Goal: Information Seeking & Learning: Learn about a topic

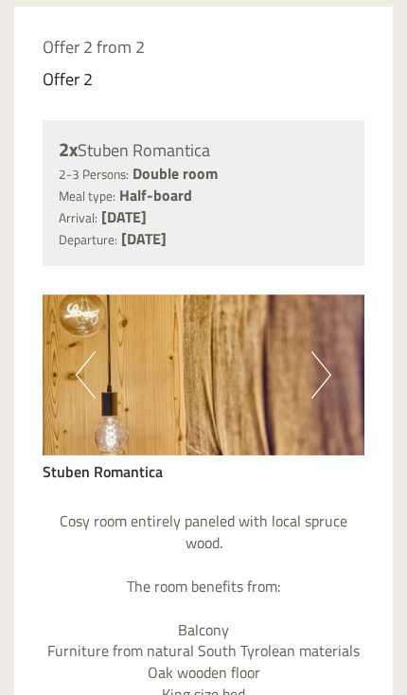
scroll to position [3346, 0]
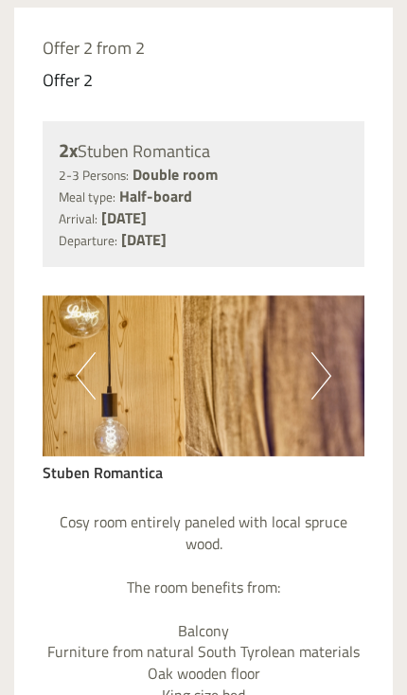
click at [329, 352] on button "Next" at bounding box center [321, 375] width 20 height 47
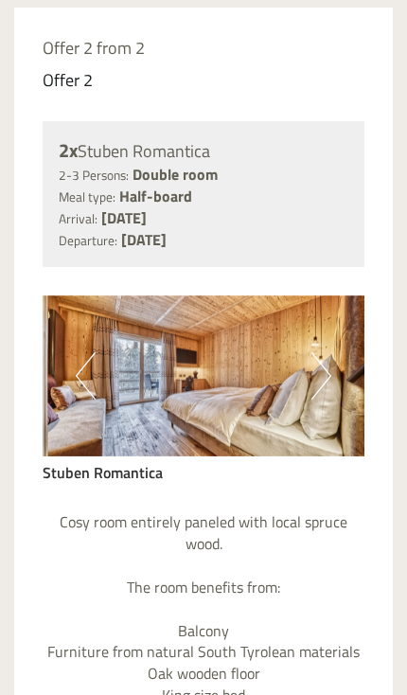
click at [343, 299] on img at bounding box center [204, 375] width 322 height 161
click at [321, 352] on button "Next" at bounding box center [321, 375] width 20 height 47
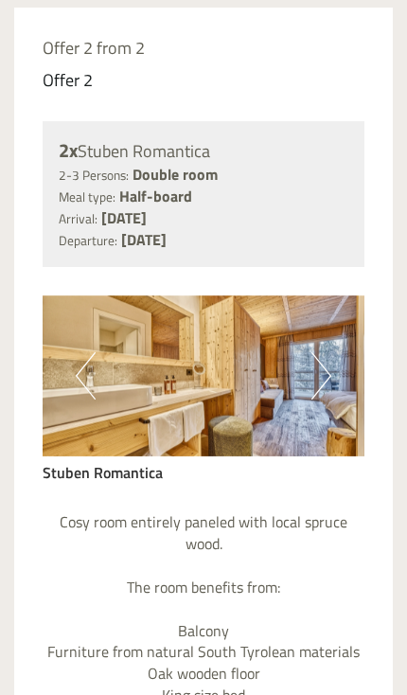
click at [342, 295] on img at bounding box center [204, 375] width 322 height 161
click at [325, 352] on button "Next" at bounding box center [321, 375] width 20 height 47
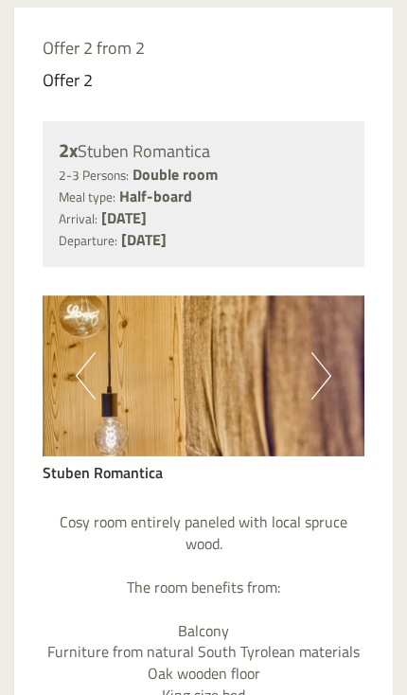
click at [314, 352] on button "Next" at bounding box center [321, 375] width 20 height 47
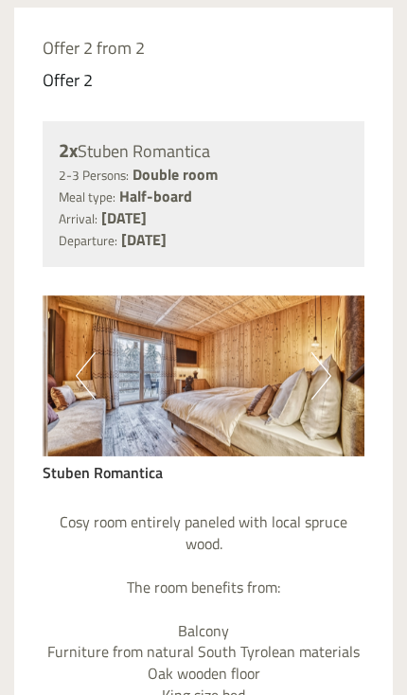
click at [326, 352] on button "Next" at bounding box center [321, 375] width 20 height 47
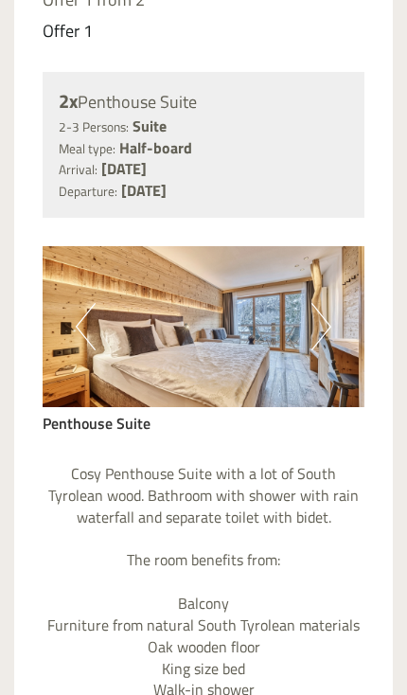
scroll to position [1401, 0]
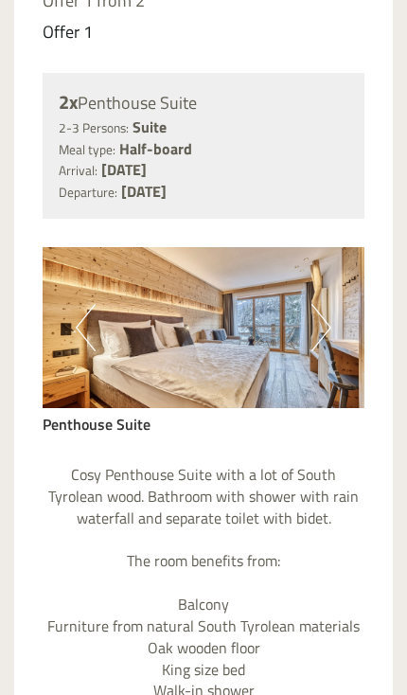
click at [351, 332] on img at bounding box center [204, 327] width 322 height 161
click at [326, 319] on button "Next" at bounding box center [321, 327] width 20 height 47
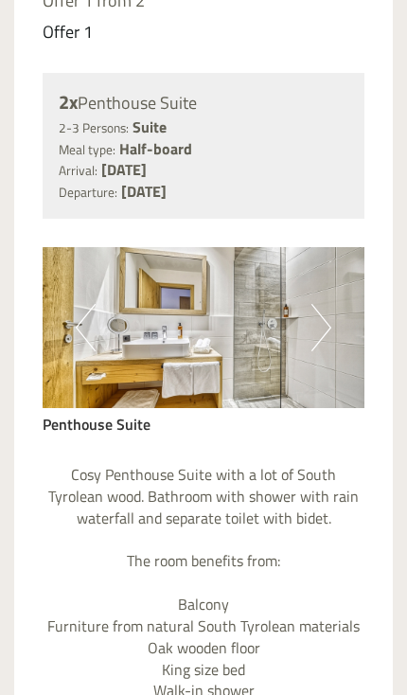
click at [340, 311] on img at bounding box center [204, 327] width 322 height 161
click at [309, 326] on img at bounding box center [204, 327] width 322 height 161
click at [314, 326] on button "Next" at bounding box center [321, 327] width 20 height 47
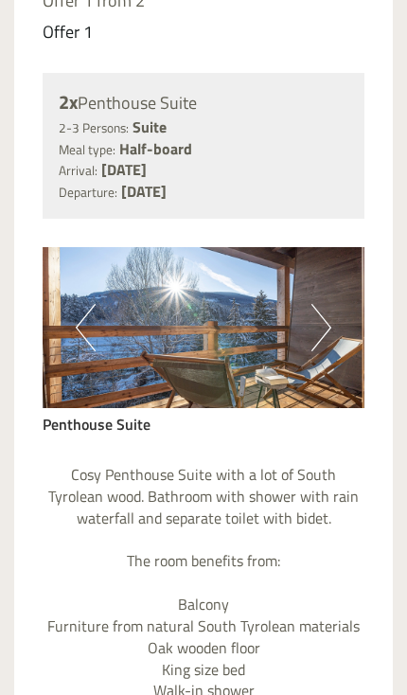
click at [338, 318] on img at bounding box center [204, 327] width 322 height 161
click at [318, 326] on button "Next" at bounding box center [321, 327] width 20 height 47
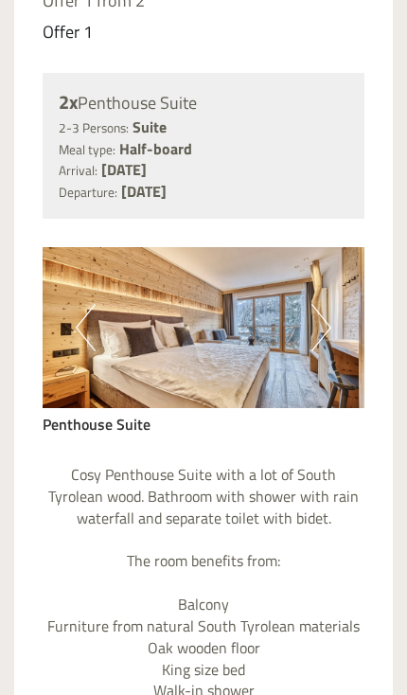
click at [79, 337] on button "Previous" at bounding box center [86, 327] width 20 height 47
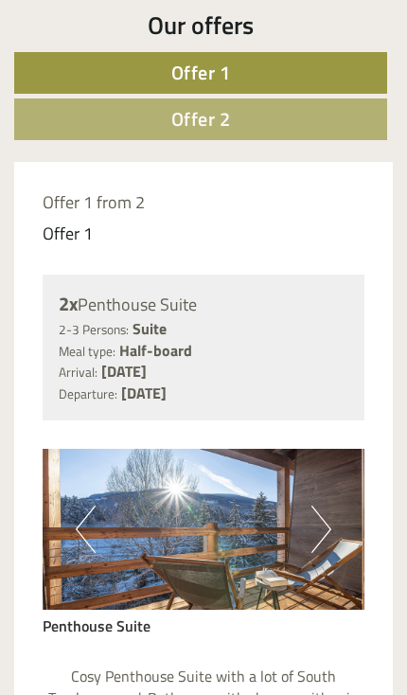
scroll to position [1175, 0]
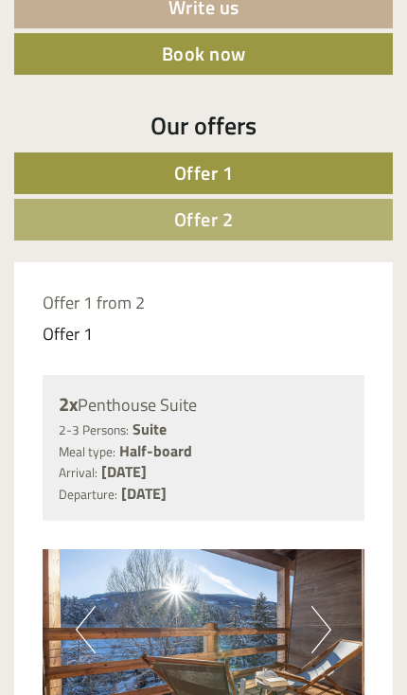
click at [262, 240] on link "Offer 2" at bounding box center [203, 220] width 378 height 42
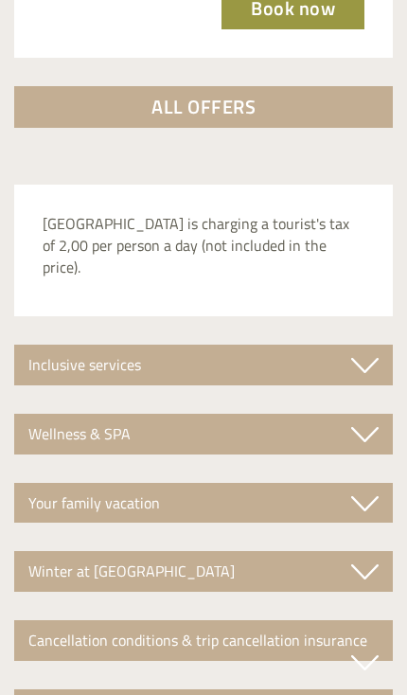
scroll to position [3238, 0]
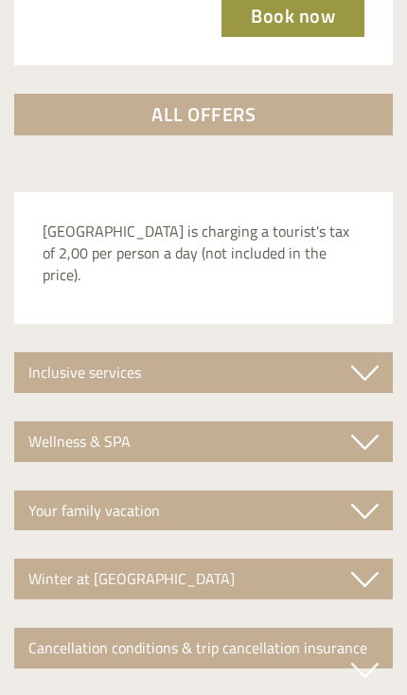
click at [368, 654] on icon at bounding box center [364, 670] width 27 height 32
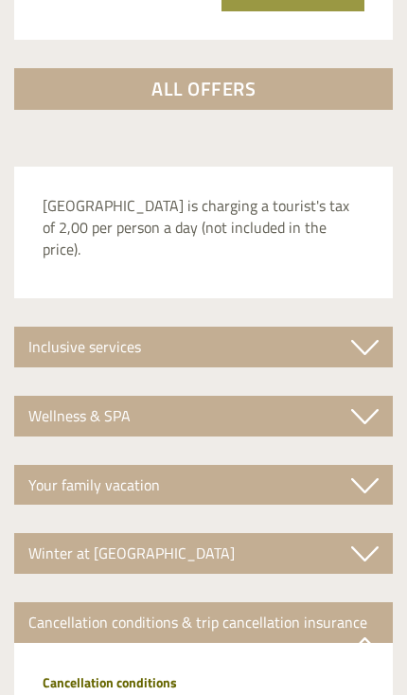
scroll to position [3268, 0]
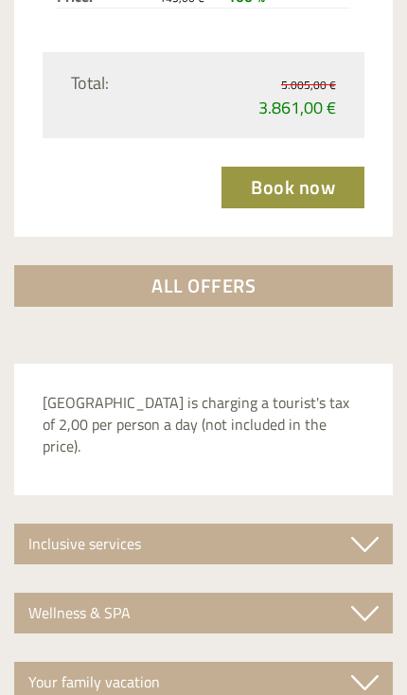
click at [370, 528] on icon at bounding box center [364, 544] width 27 height 32
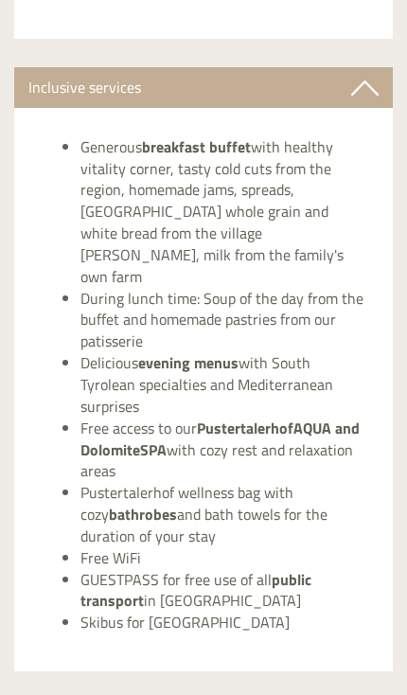
scroll to position [3524, 0]
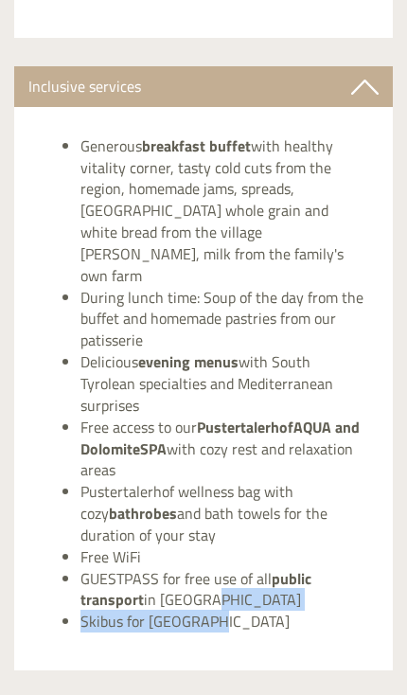
click at [314, 481] on li "Pustertalerhof wellness bag with cozy bathrobes and bath towels for the duratio…" at bounding box center [222, 513] width 284 height 65
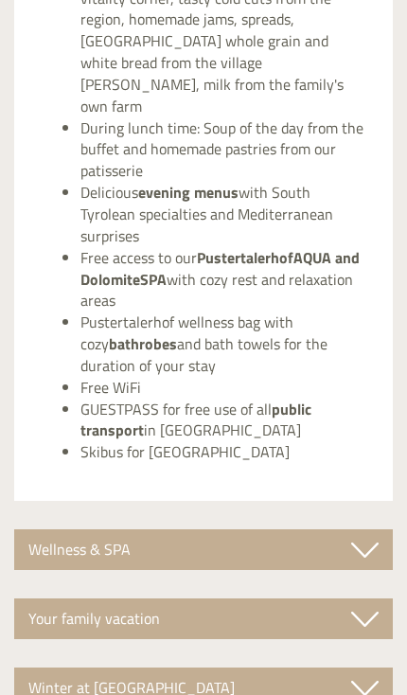
scroll to position [3700, 0]
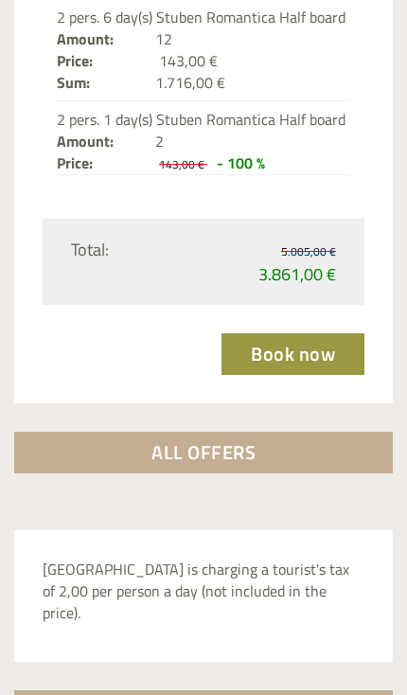
click at [312, 431] on link "ALL OFFERS" at bounding box center [203, 452] width 378 height 42
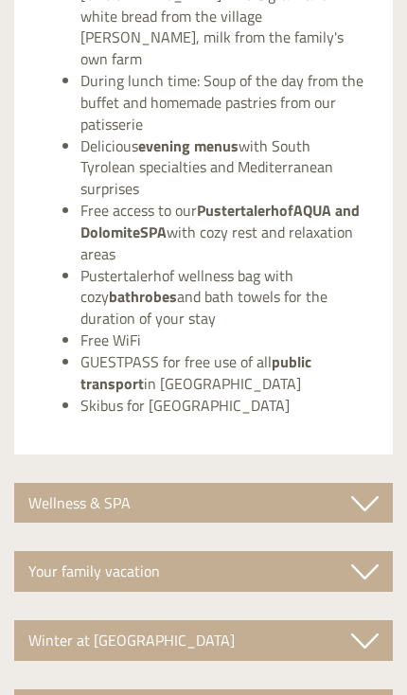
scroll to position [5732, 0]
click at [378, 551] on div "Your family vacation" at bounding box center [203, 571] width 378 height 41
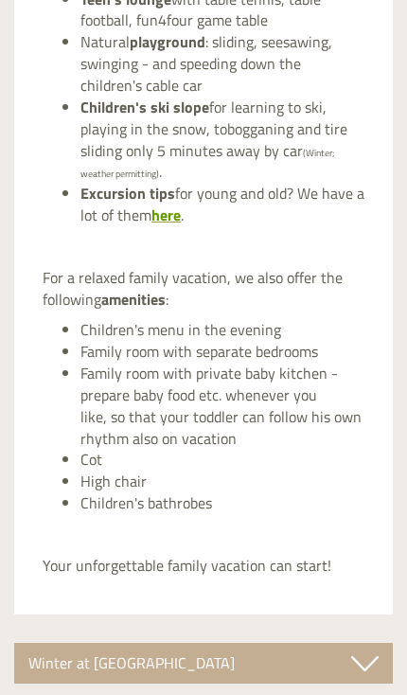
scroll to position [6464, 0]
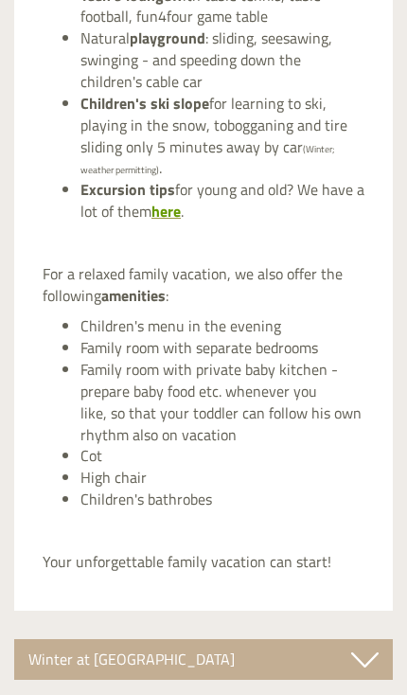
click at [334, 639] on div "Winter at [GEOGRAPHIC_DATA]" at bounding box center [203, 659] width 378 height 41
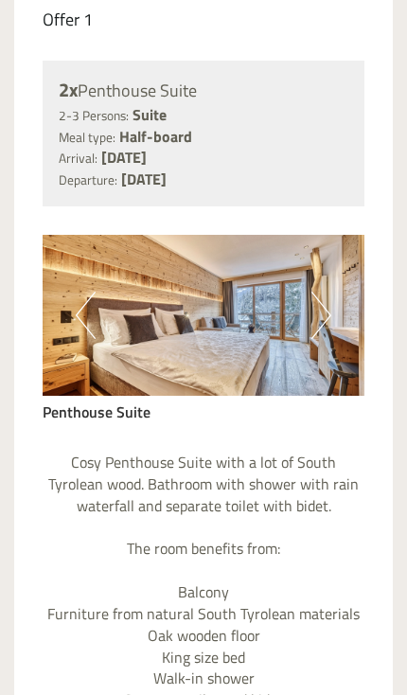
scroll to position [1409, 0]
